Goal: Book appointment/travel/reservation

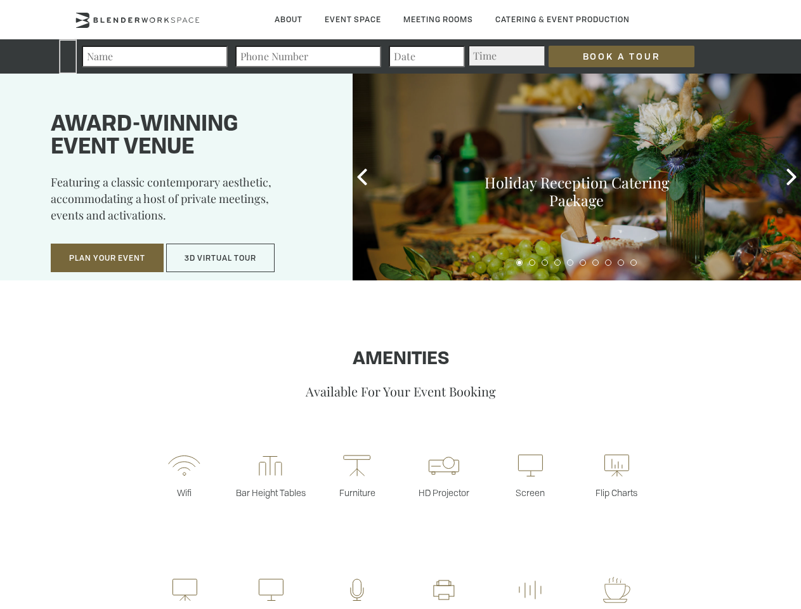
click at [611, 56] on input "Book a Tour" at bounding box center [621, 57] width 146 height 22
click at [107, 258] on button "Plan Your Event" at bounding box center [107, 257] width 113 height 29
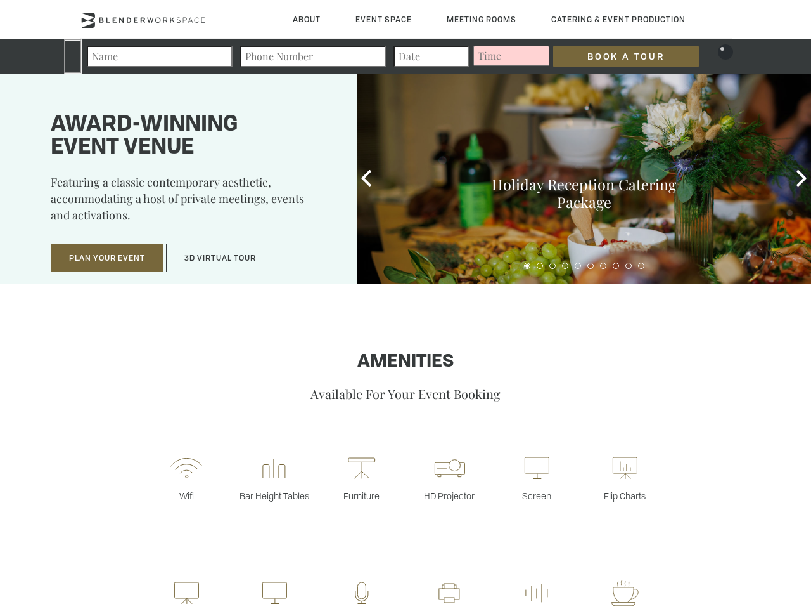
click at [221, 258] on input "Number of Attendees" at bounding box center [300, 251] width 191 height 18
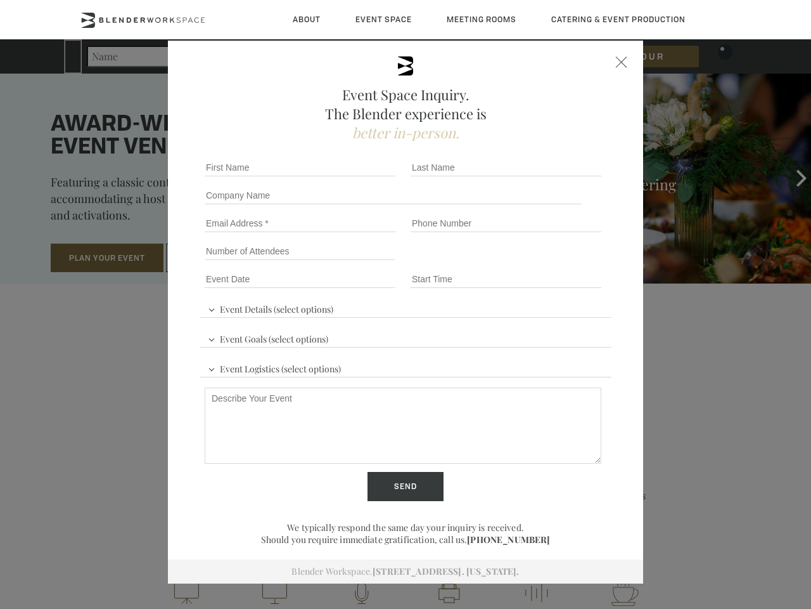
click at [362, 177] on div "First name *" at bounding box center [303, 167] width 206 height 28
click at [791, 177] on div "Event Space Inquiry. The Blender experience is better in-person. Event Details …" at bounding box center [405, 304] width 811 height 609
click at [519, 262] on fieldset "Number of Attendees Budget Range" at bounding box center [406, 251] width 412 height 28
click at [532, 262] on fieldset "Number of Attendees Budget Range" at bounding box center [406, 251] width 412 height 28
click at [545, 262] on fieldset "Number of Attendees Budget Range" at bounding box center [406, 251] width 412 height 28
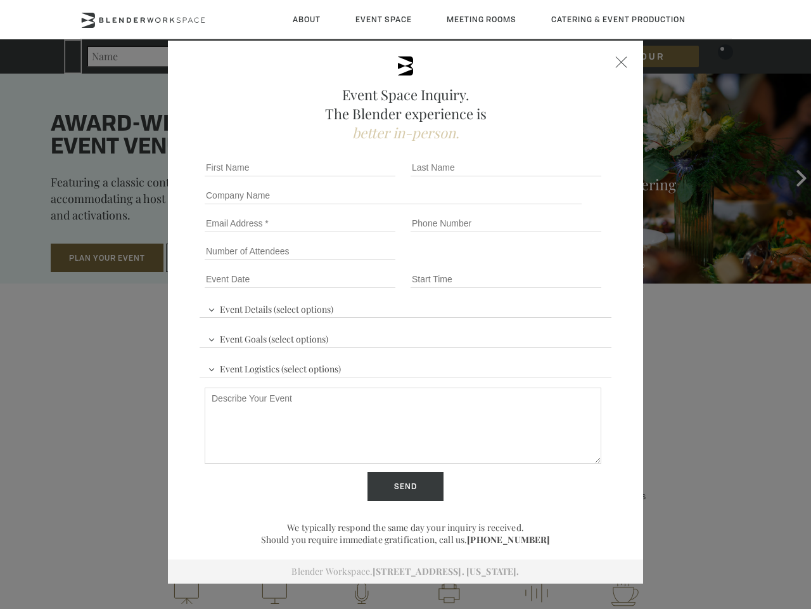
click at [557, 262] on fieldset "Number of Attendees Budget Range" at bounding box center [406, 251] width 412 height 28
click at [570, 262] on fieldset "Number of Attendees Budget Range" at bounding box center [406, 251] width 412 height 28
